Goal: Information Seeking & Learning: Learn about a topic

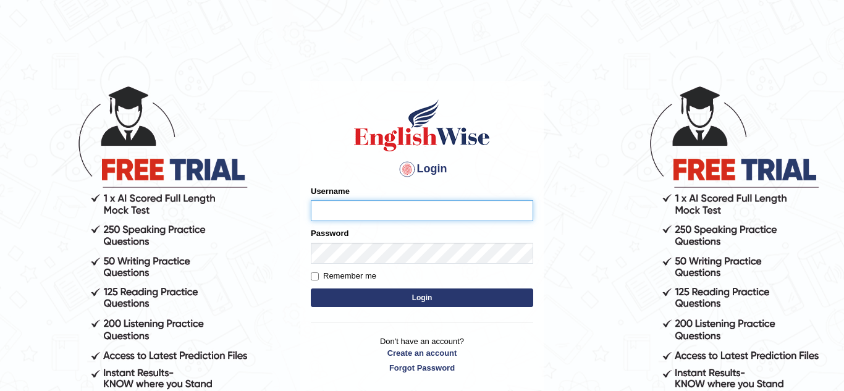
type input "hadia_parramatta"
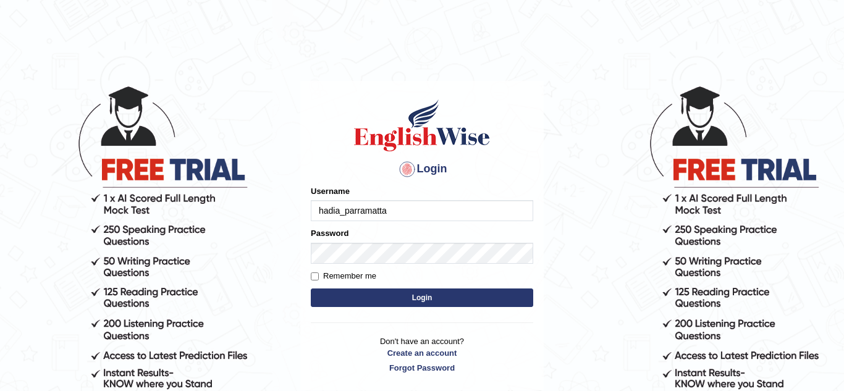
click at [412, 288] on button "Login" at bounding box center [422, 297] width 222 height 19
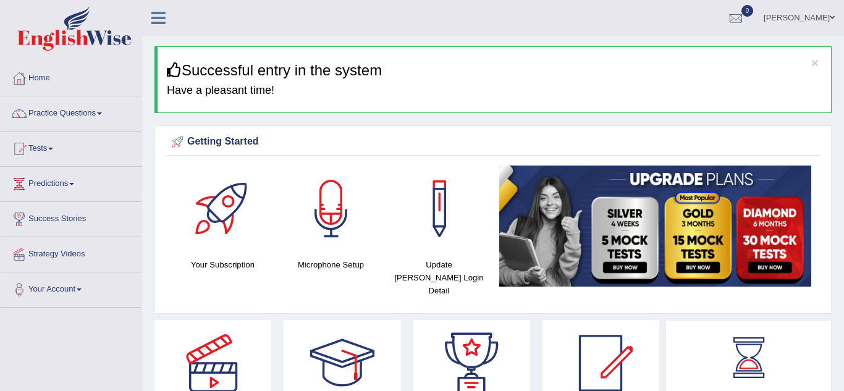
click at [65, 115] on link "Practice Questions" at bounding box center [71, 111] width 141 height 31
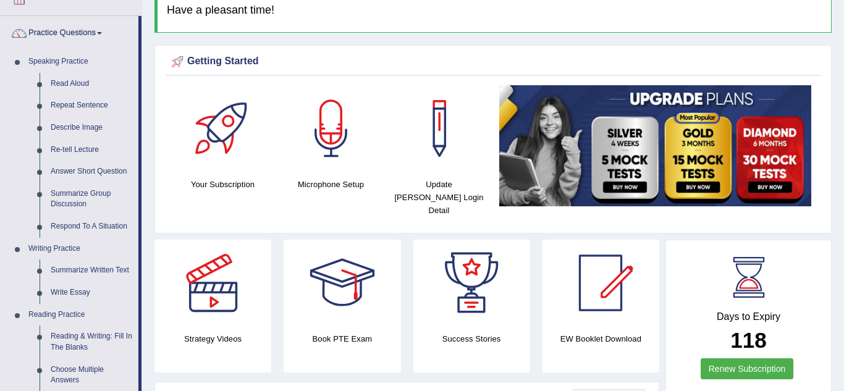
scroll to position [103, 0]
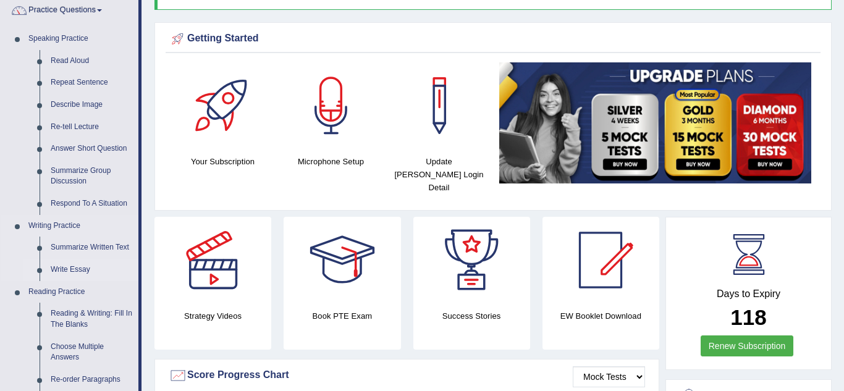
click at [66, 271] on link "Write Essay" at bounding box center [91, 270] width 93 height 22
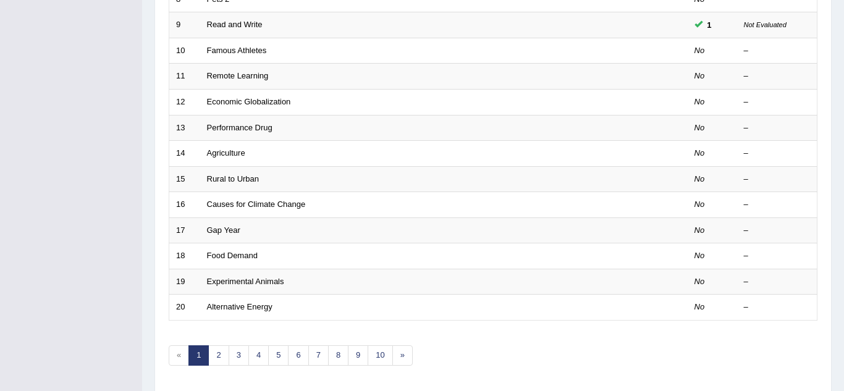
scroll to position [389, 0]
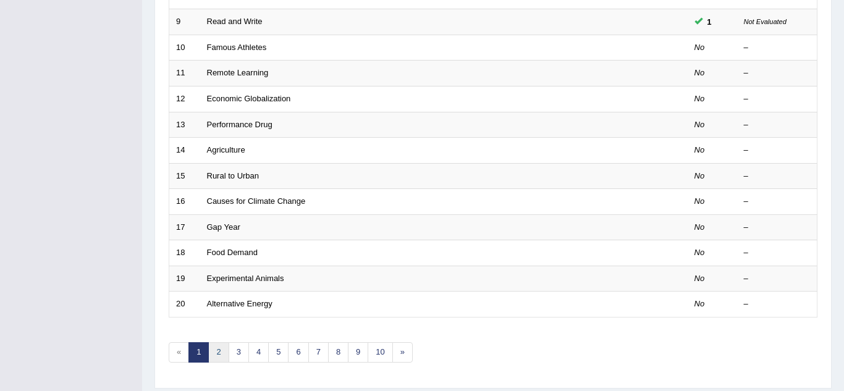
click at [222, 359] on link "2" at bounding box center [218, 352] width 20 height 20
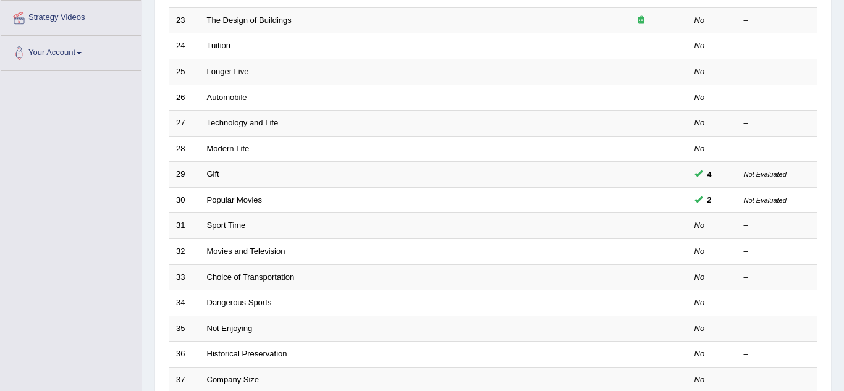
scroll to position [237, 0]
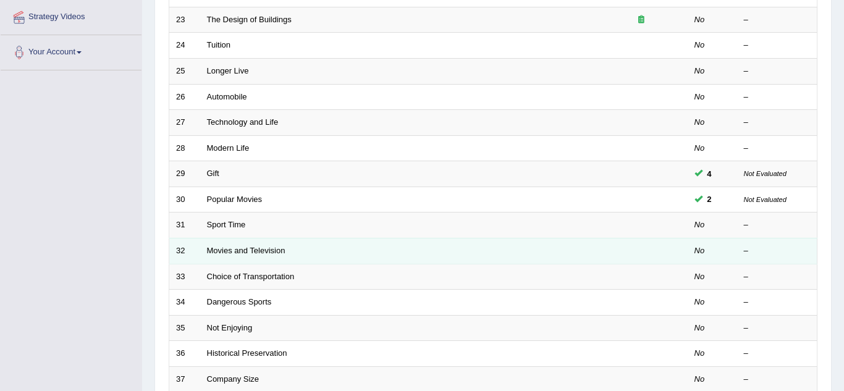
click at [218, 262] on td "Movies and Television" at bounding box center [397, 251] width 395 height 26
click at [219, 262] on td "Movies and Television" at bounding box center [397, 251] width 395 height 26
click at [214, 251] on link "Movies and Television" at bounding box center [246, 250] width 78 height 9
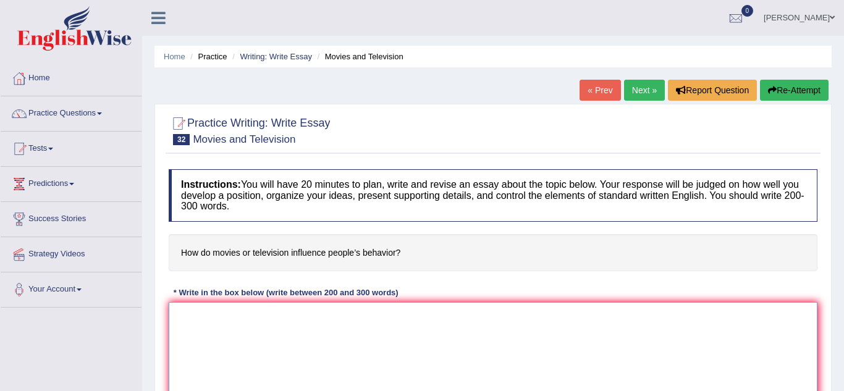
click at [329, 348] on textarea at bounding box center [493, 362] width 648 height 120
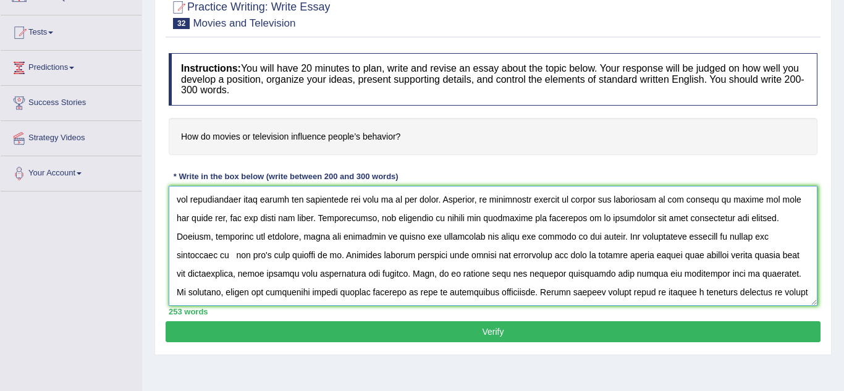
scroll to position [85, 0]
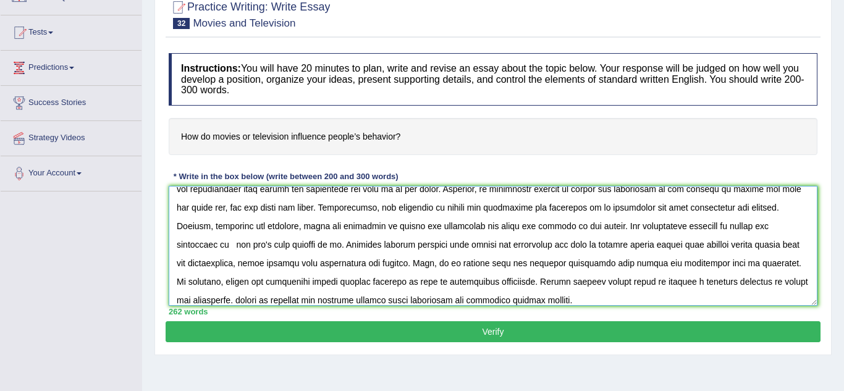
type textarea "The increasing influence of moveis and television on our lives has ignited nume…"
click at [203, 335] on button "Verify" at bounding box center [493, 331] width 655 height 21
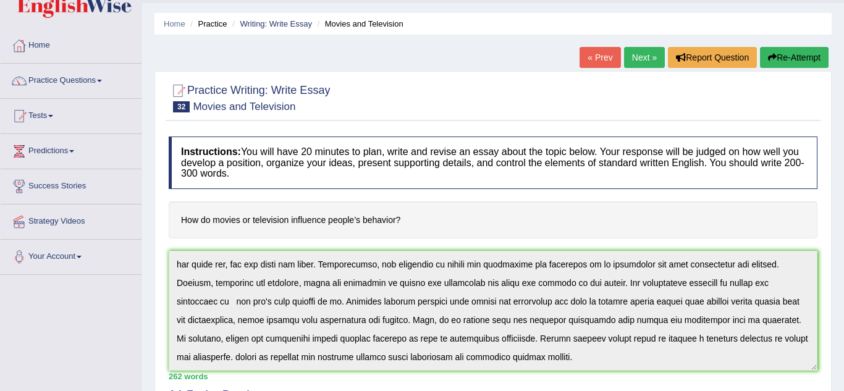
scroll to position [0, 0]
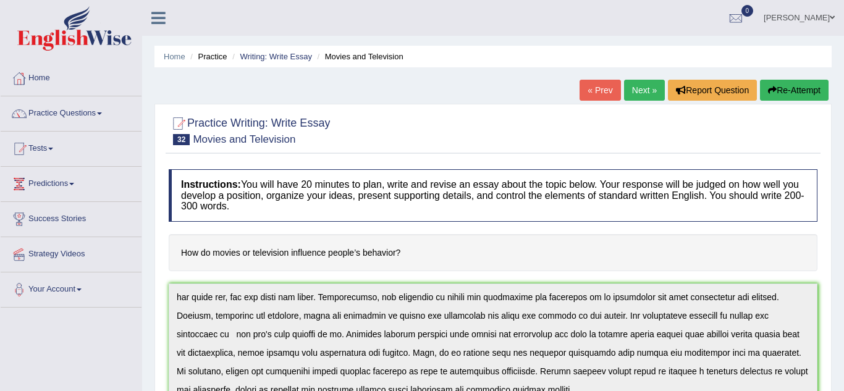
click at [39, 83] on link "Home" at bounding box center [71, 76] width 141 height 31
